Goal: Transaction & Acquisition: Purchase product/service

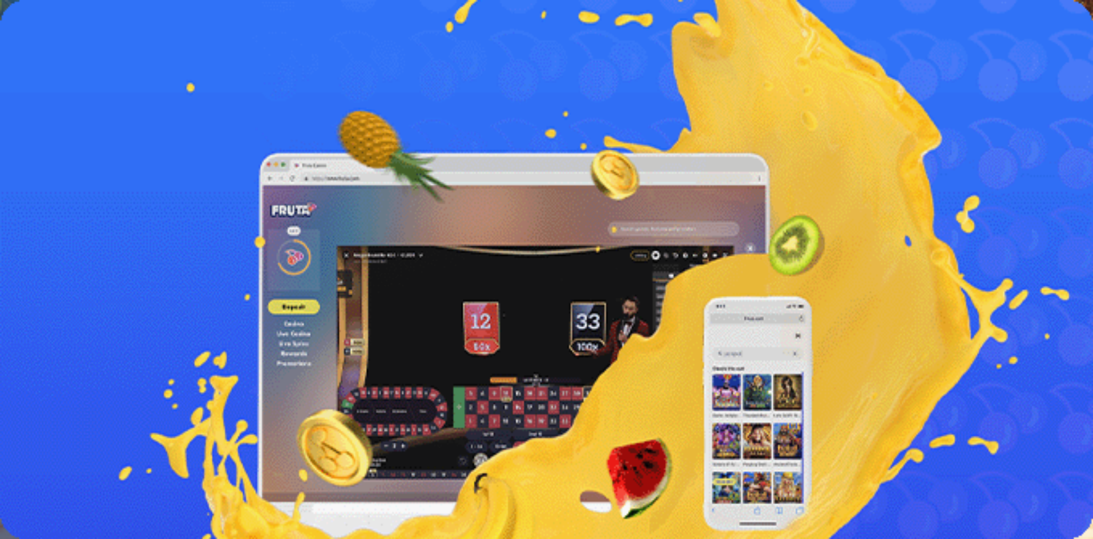
click at [35, 46] on span "Talletus" at bounding box center [22, 41] width 26 height 9
drag, startPoint x: 184, startPoint y: 97, endPoint x: 110, endPoint y: 97, distance: 73.6
click at [115, 97] on div "Talletus 0.00 € Kirjaudu Kasino Live Kasino Tarjoukset 15:38 Aloita pelaaminen …" at bounding box center [548, 153] width 1086 height 297
type input "**"
click at [78, 292] on span "TALLETA JA PELAA" at bounding box center [43, 296] width 68 height 9
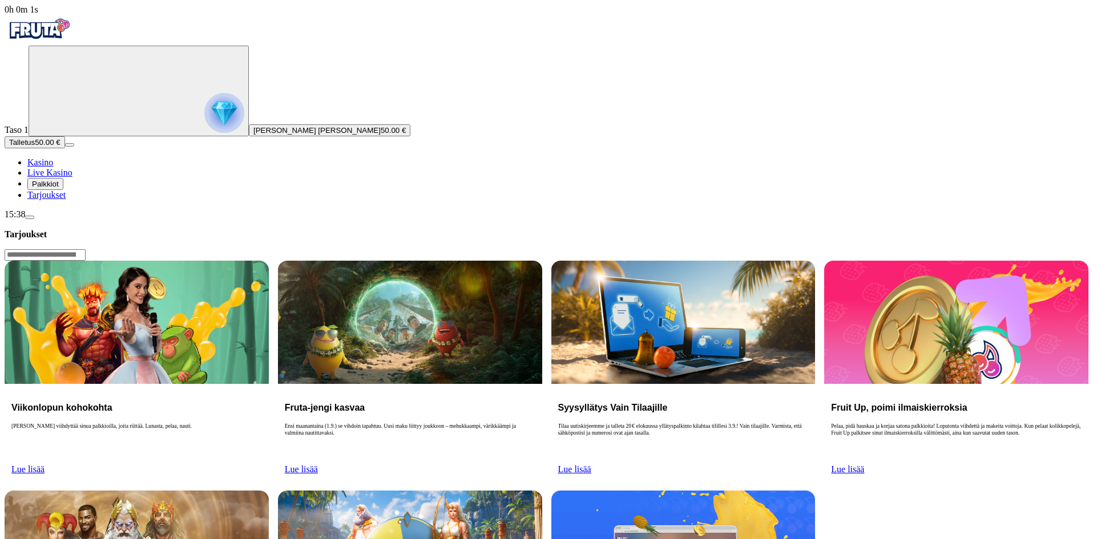
click at [53, 167] on span "Kasino" at bounding box center [40, 162] width 26 height 10
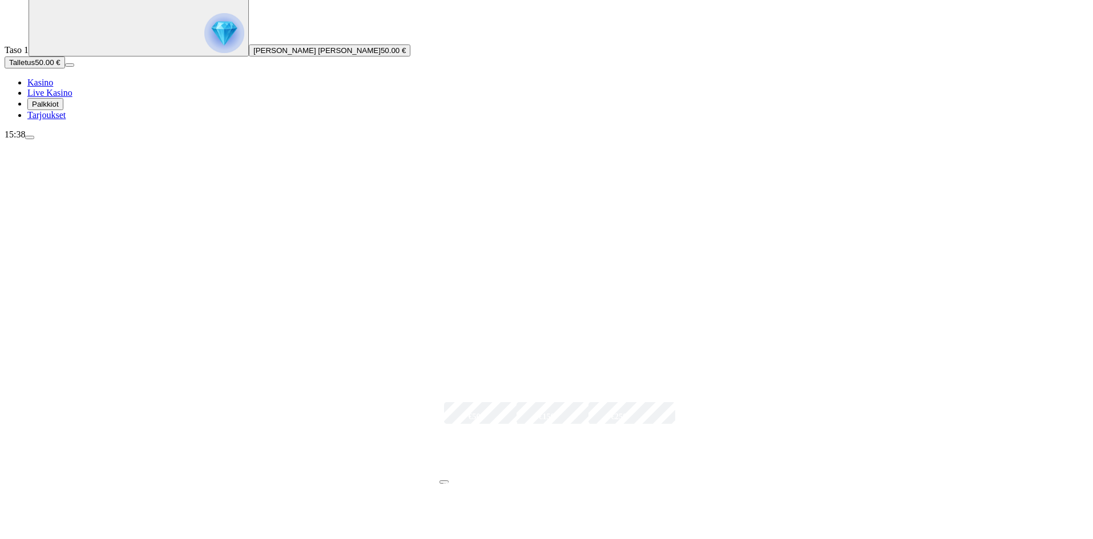
scroll to position [114, 0]
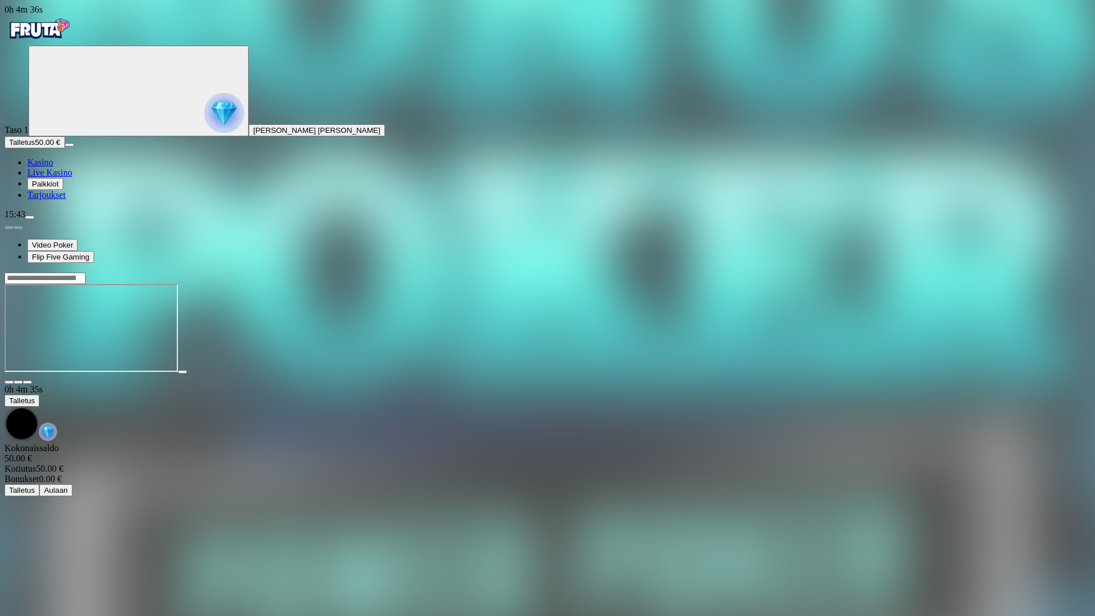
click at [9, 382] on span "close icon" at bounding box center [9, 382] width 0 height 0
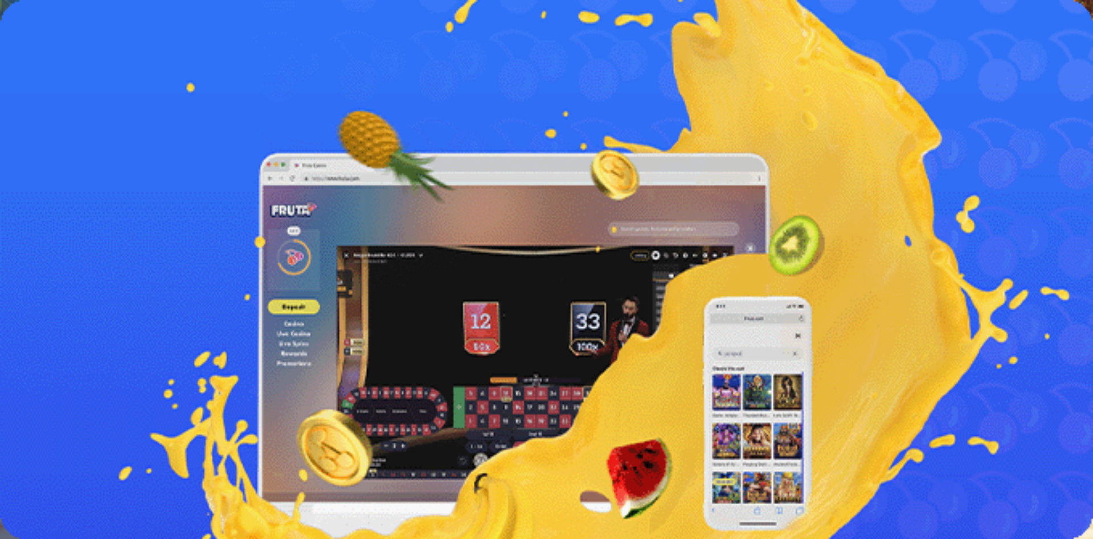
click at [60, 138] on button "Talletus 0.00 €" at bounding box center [33, 132] width 56 height 12
drag, startPoint x: 175, startPoint y: 237, endPoint x: 127, endPoint y: 238, distance: 47.4
type input "*"
type input "**"
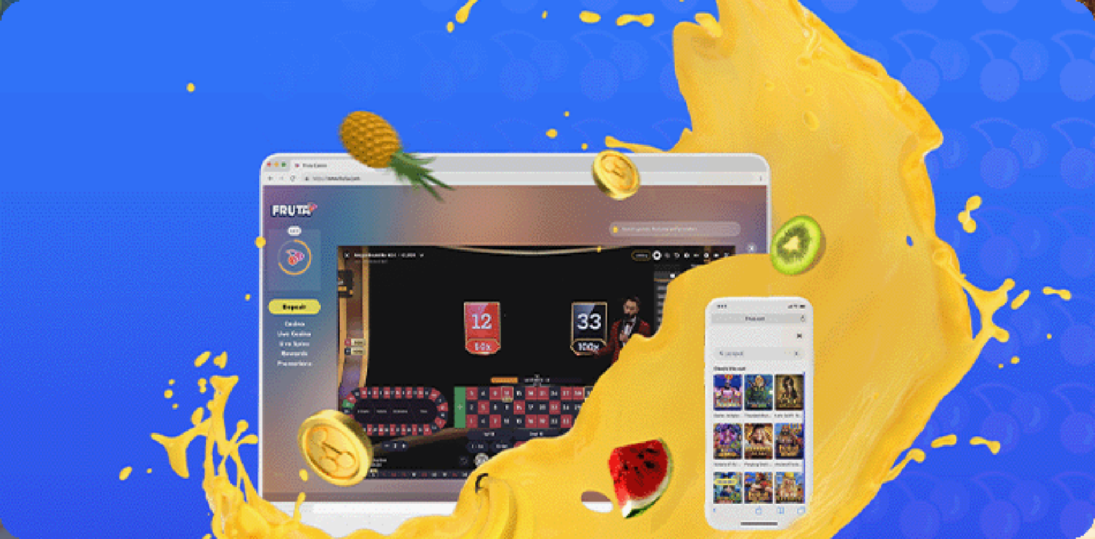
drag, startPoint x: 135, startPoint y: 242, endPoint x: 129, endPoint y: 243, distance: 6.3
type input "**"
click at [53, 167] on span "Kasino" at bounding box center [40, 162] width 26 height 10
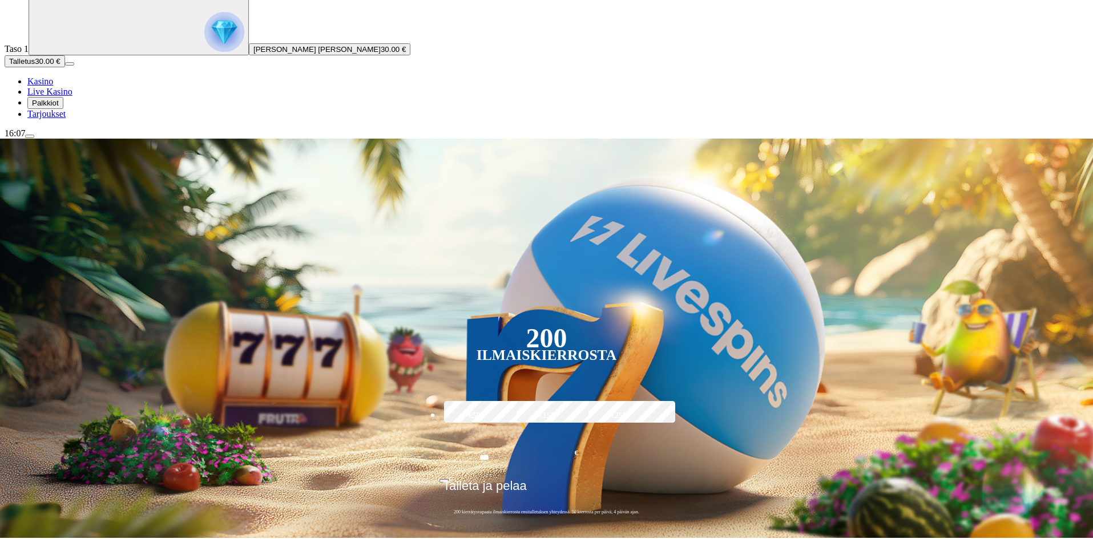
scroll to position [171, 0]
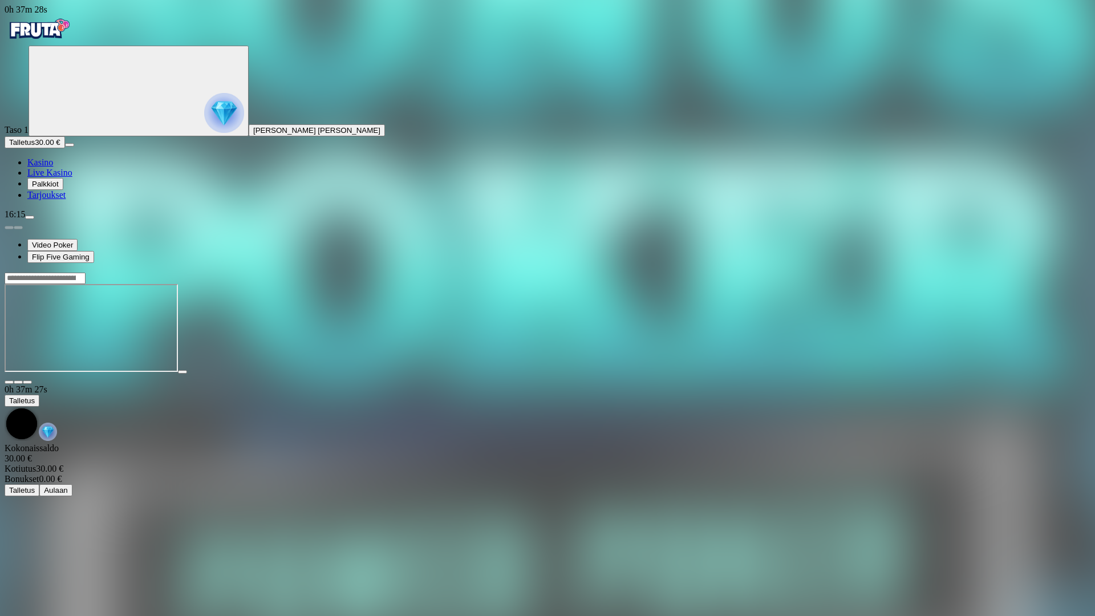
click at [9, 382] on span "close icon" at bounding box center [9, 382] width 0 height 0
